Goal: Task Accomplishment & Management: Manage account settings

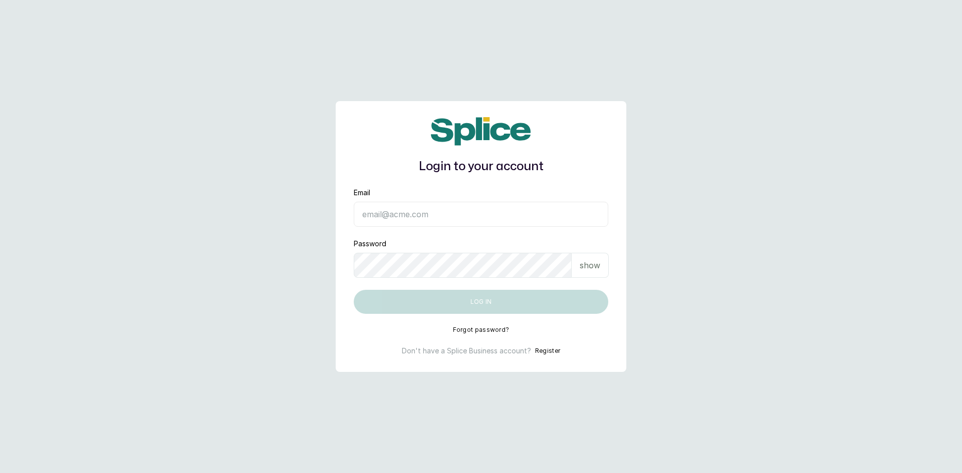
type input "[EMAIL_ADDRESS][DOMAIN_NAME]"
click at [583, 271] on div "show" at bounding box center [589, 265] width 37 height 25
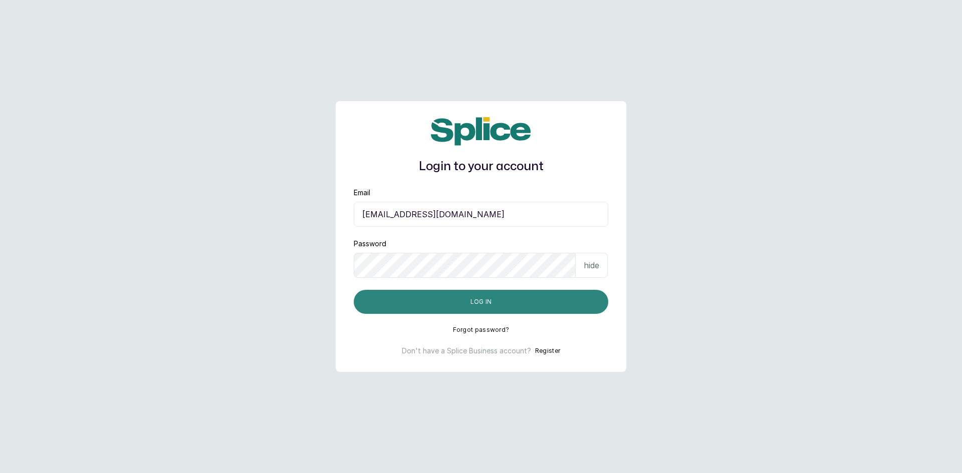
click at [482, 302] on button "Log in" at bounding box center [481, 302] width 254 height 24
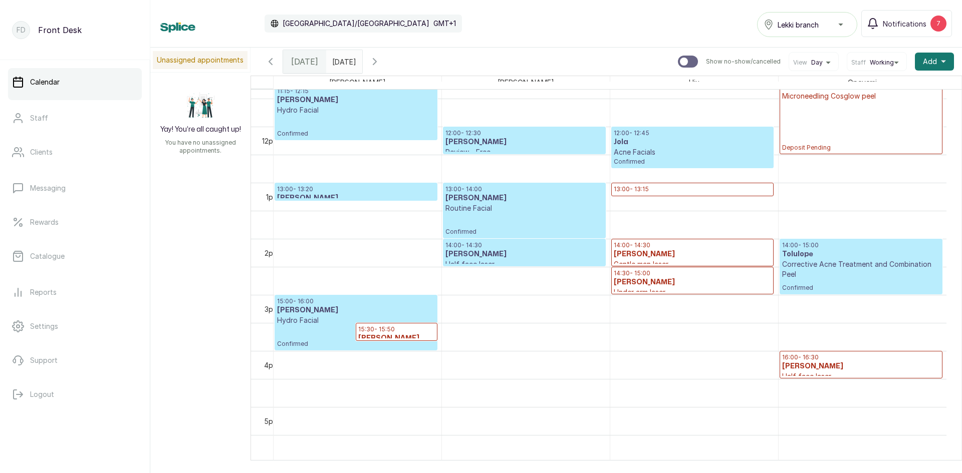
scroll to position [638, 0]
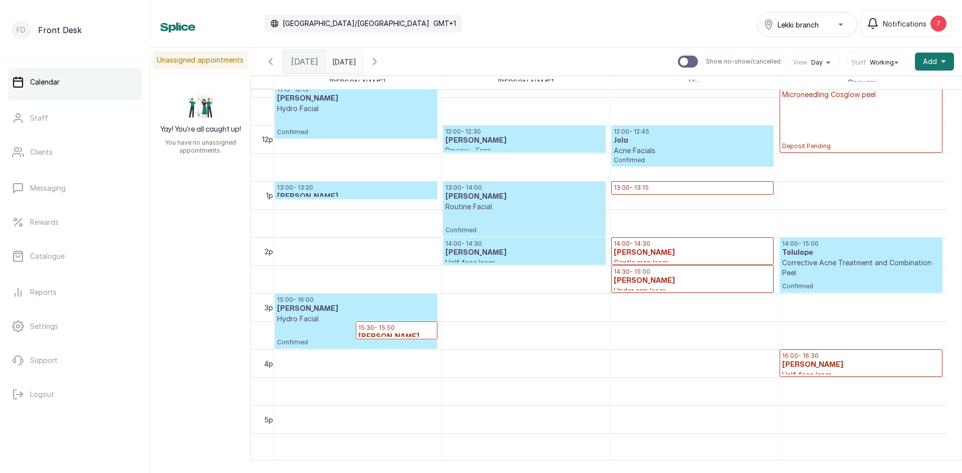
click at [285, 312] on h3 "Chiamaka Ginikanwa" at bounding box center [356, 309] width 158 height 10
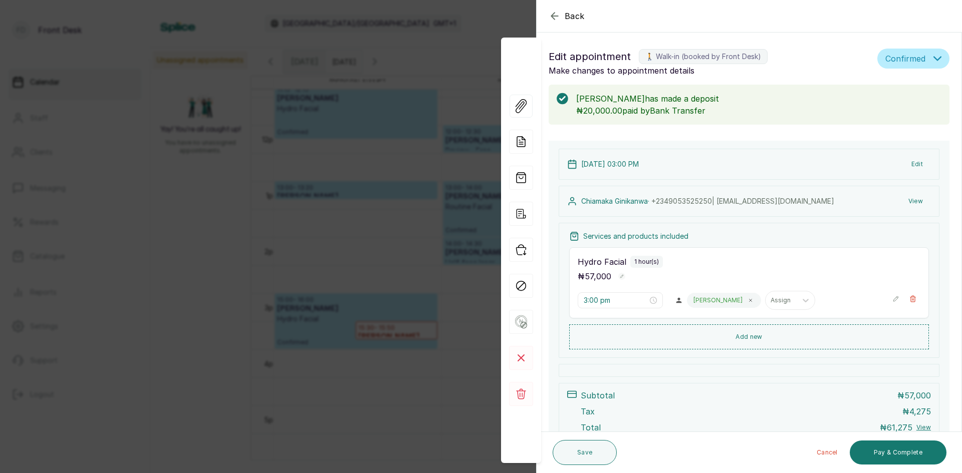
click at [167, 255] on div "Back Appointment Details Edit appointment 🚶 Walk-in (booked by Front Desk) Make…" at bounding box center [481, 236] width 962 height 473
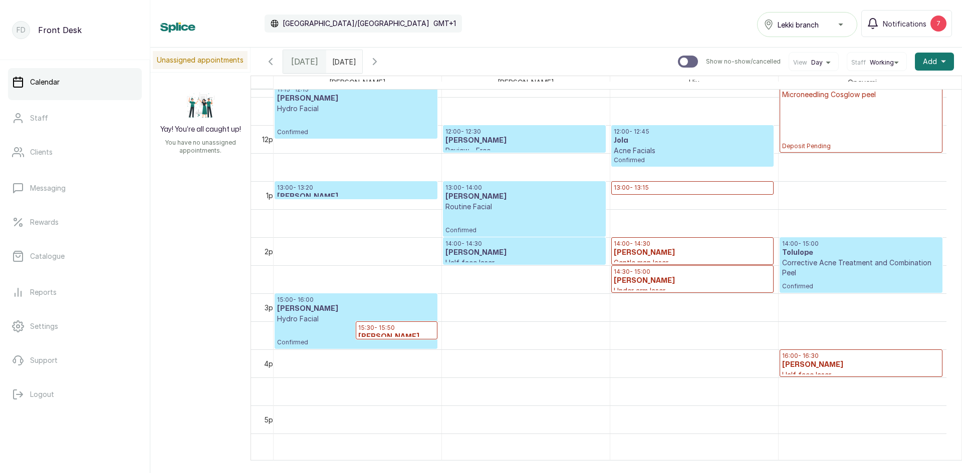
click at [346, 303] on span "15:00 - 16:00 Chiamaka Ginikanwa Hydro Facial" at bounding box center [356, 310] width 158 height 28
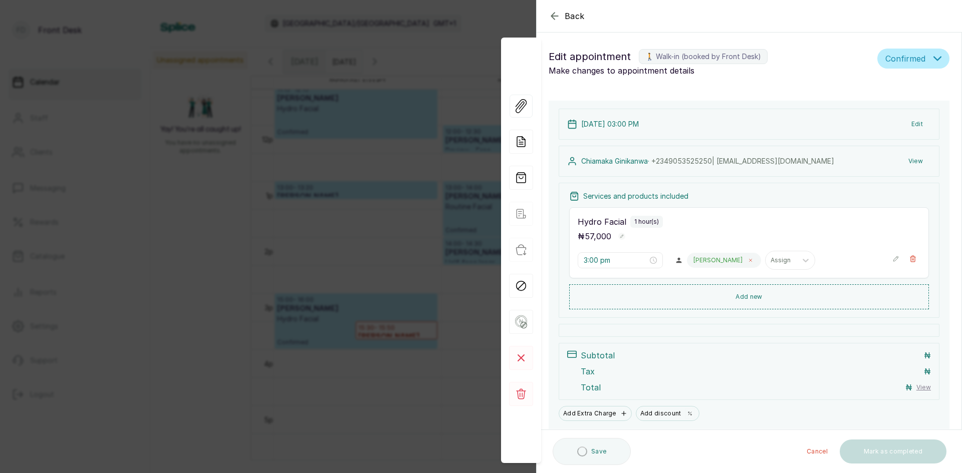
click at [749, 261] on icon at bounding box center [750, 260] width 3 height 3
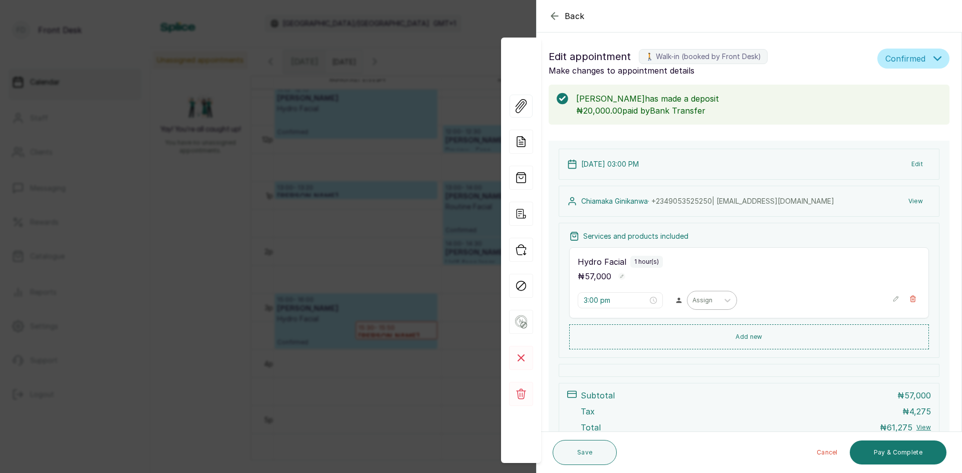
click at [709, 305] on div "Assign" at bounding box center [702, 300] width 31 height 13
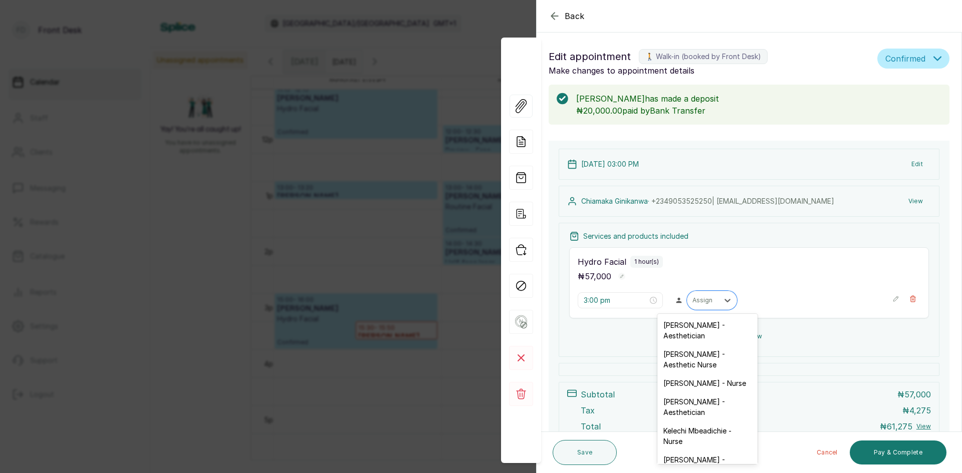
click at [676, 336] on div "Opeyemi Ojo - Aesthetician" at bounding box center [707, 330] width 100 height 29
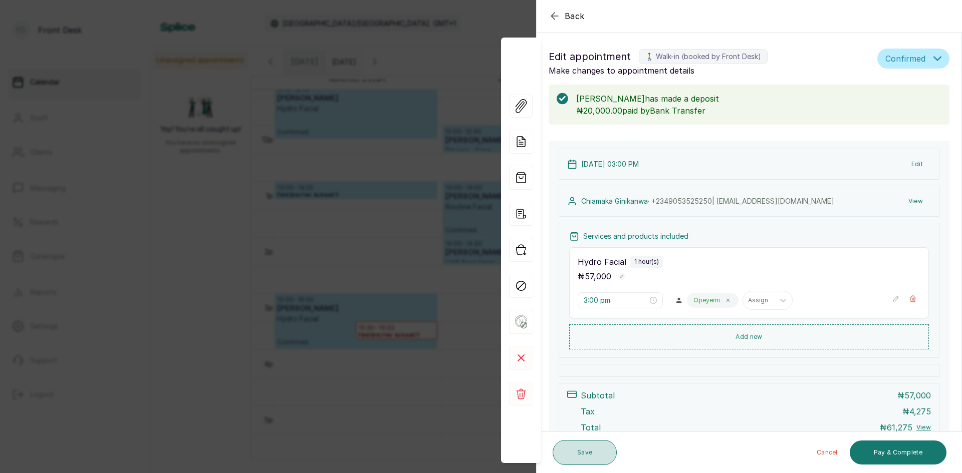
click at [584, 451] on button "Save" at bounding box center [584, 452] width 64 height 25
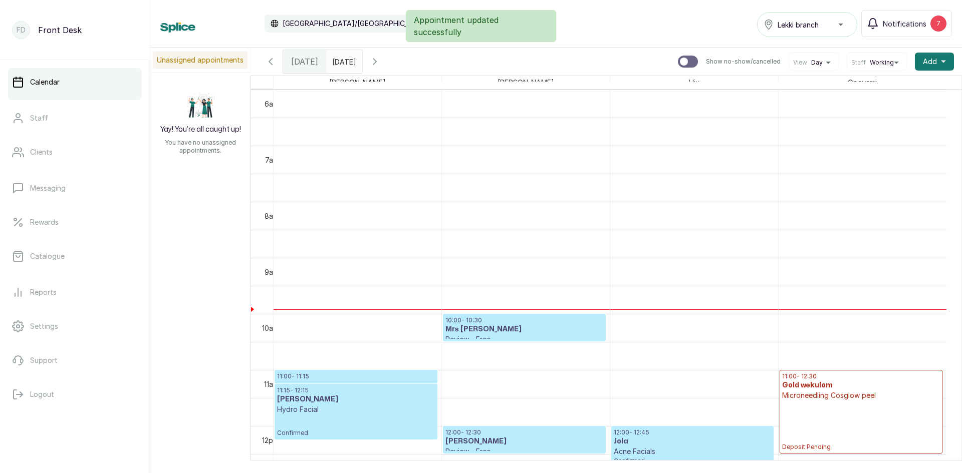
scroll to position [287, 0]
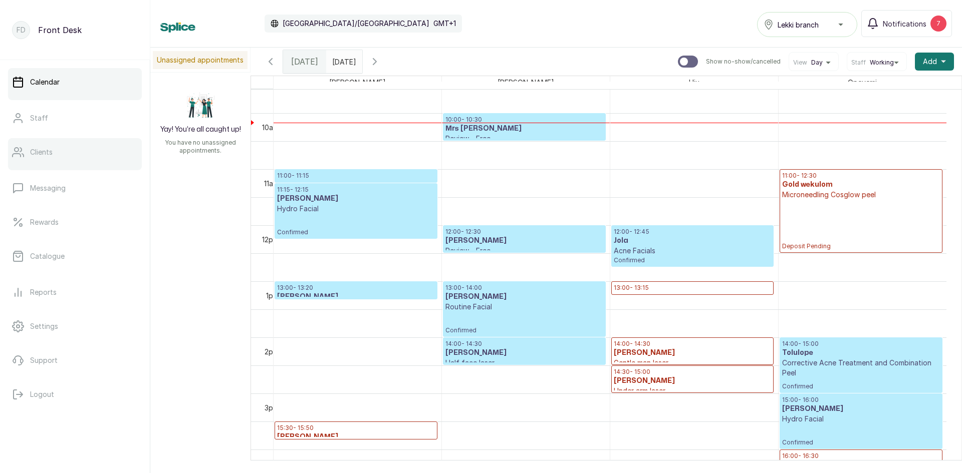
click at [36, 159] on link "Clients" at bounding box center [75, 152] width 134 height 28
